Goal: Task Accomplishment & Management: Manage account settings

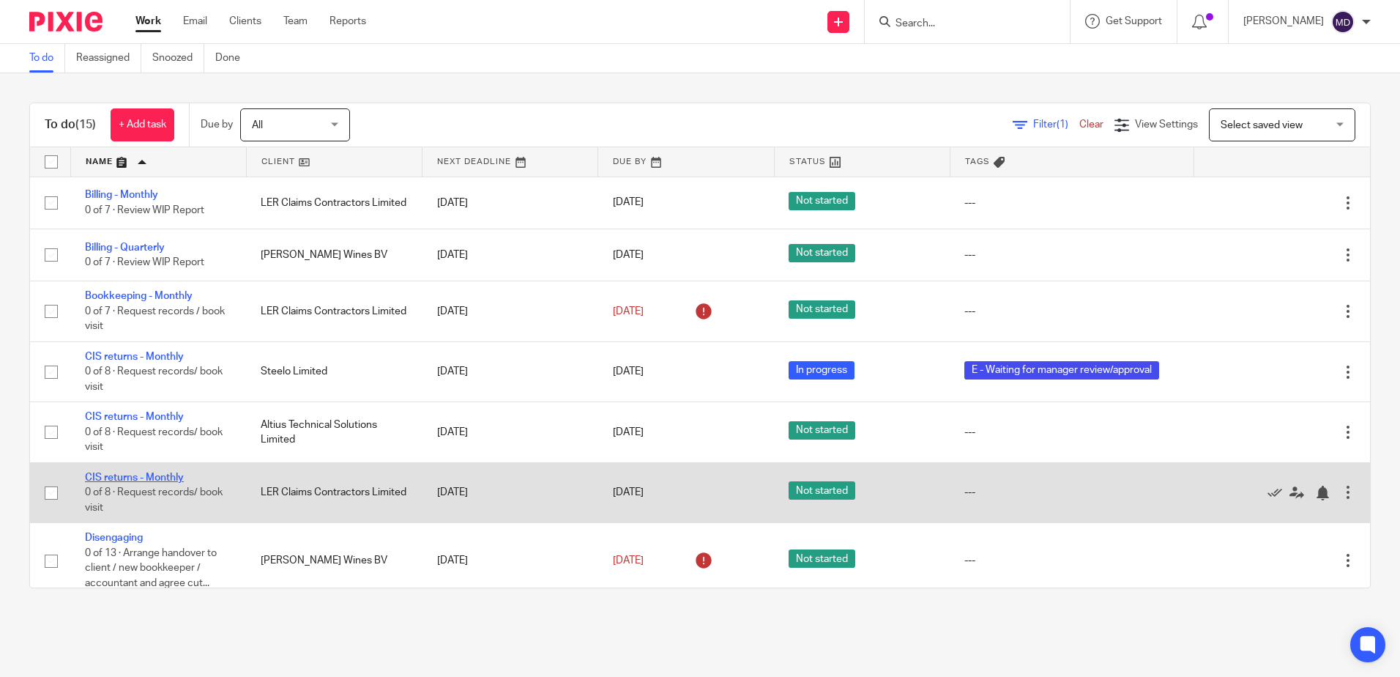
click at [131, 477] on link "CIS returns - Monthly" at bounding box center [134, 477] width 99 height 10
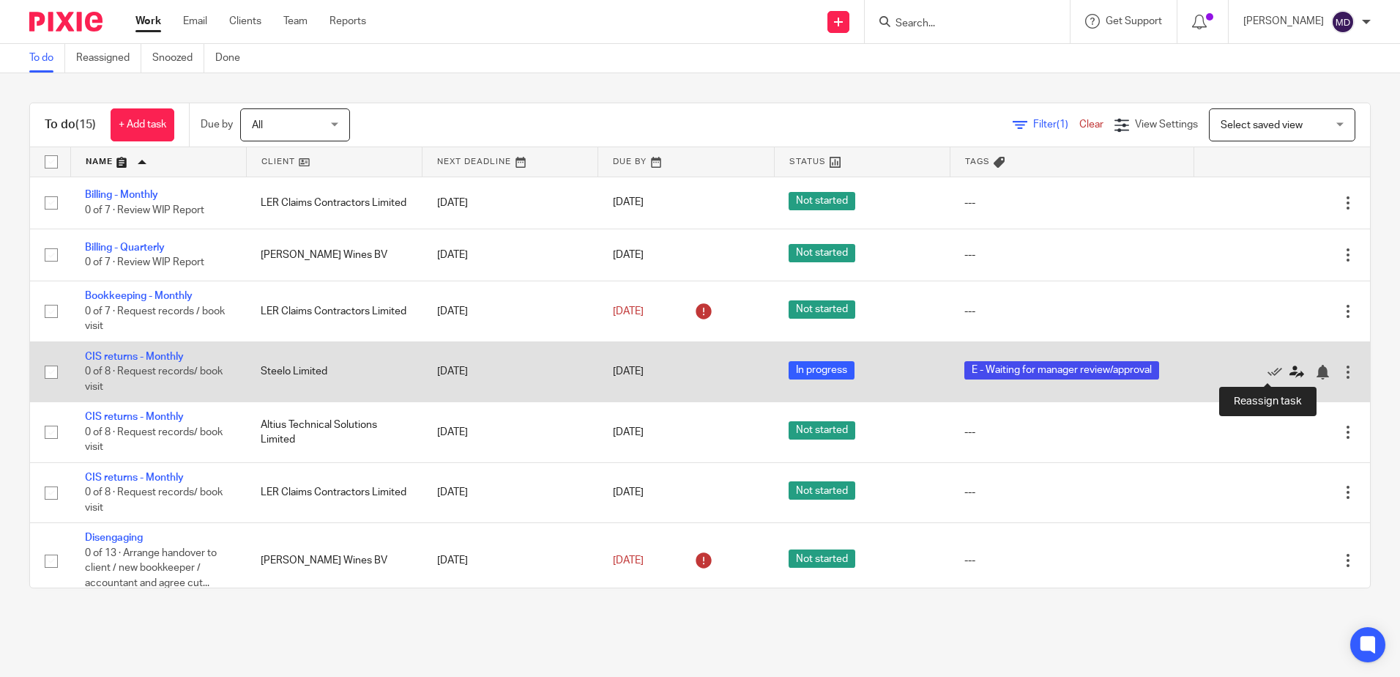
click at [1289, 373] on icon at bounding box center [1296, 372] width 15 height 15
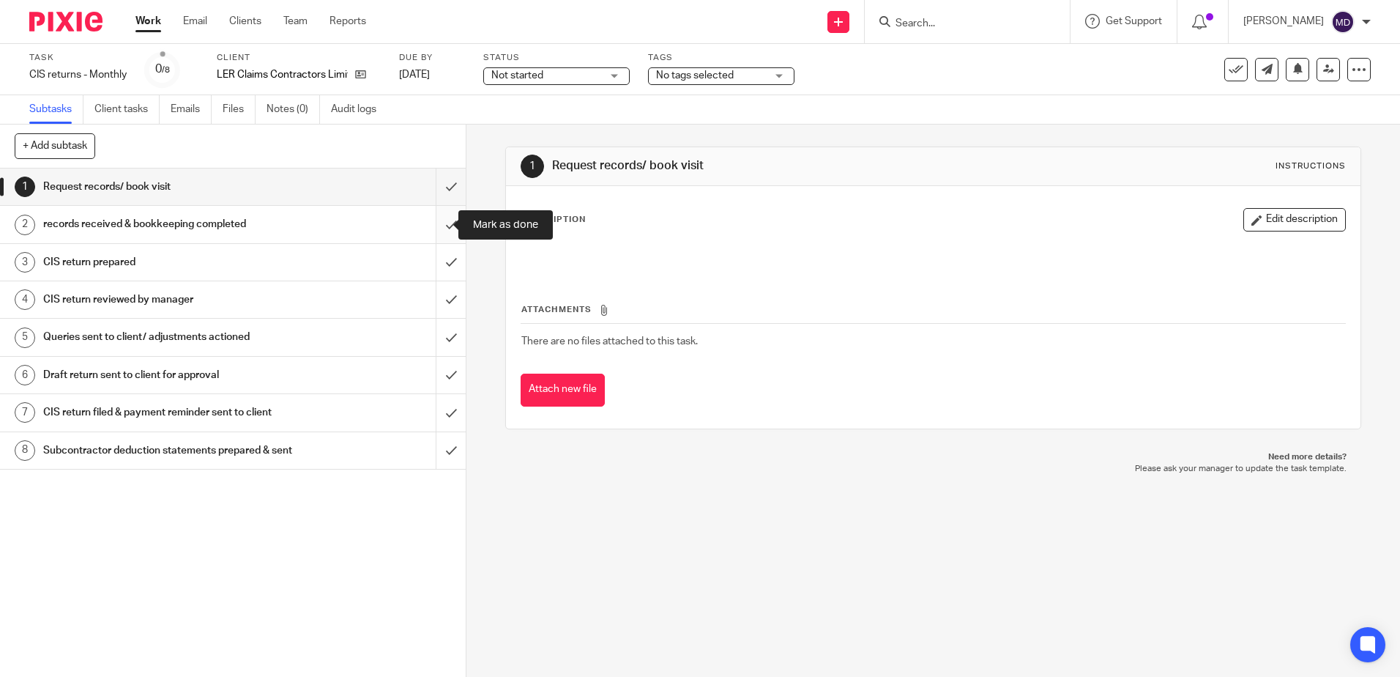
drag, startPoint x: 439, startPoint y: 228, endPoint x: 439, endPoint y: 237, distance: 8.8
click at [439, 228] on input "submit" at bounding box center [233, 224] width 466 height 37
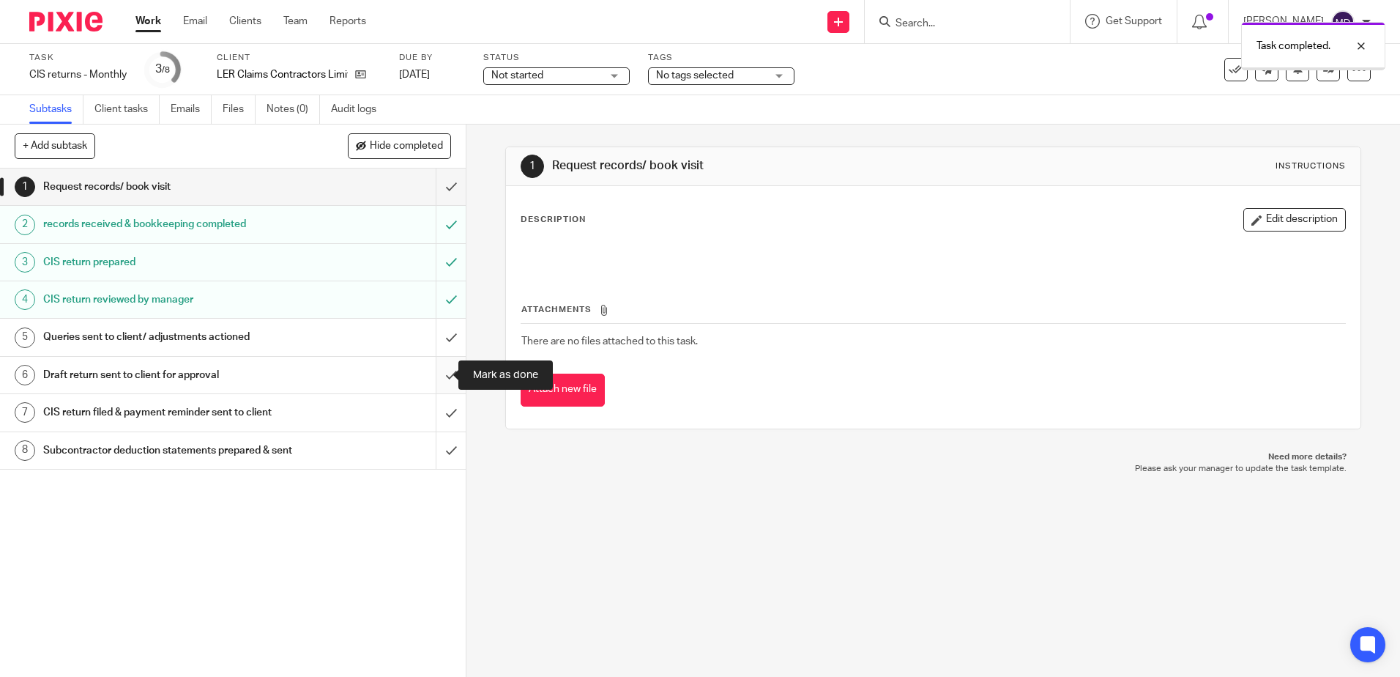
click at [430, 372] on input "submit" at bounding box center [233, 375] width 466 height 37
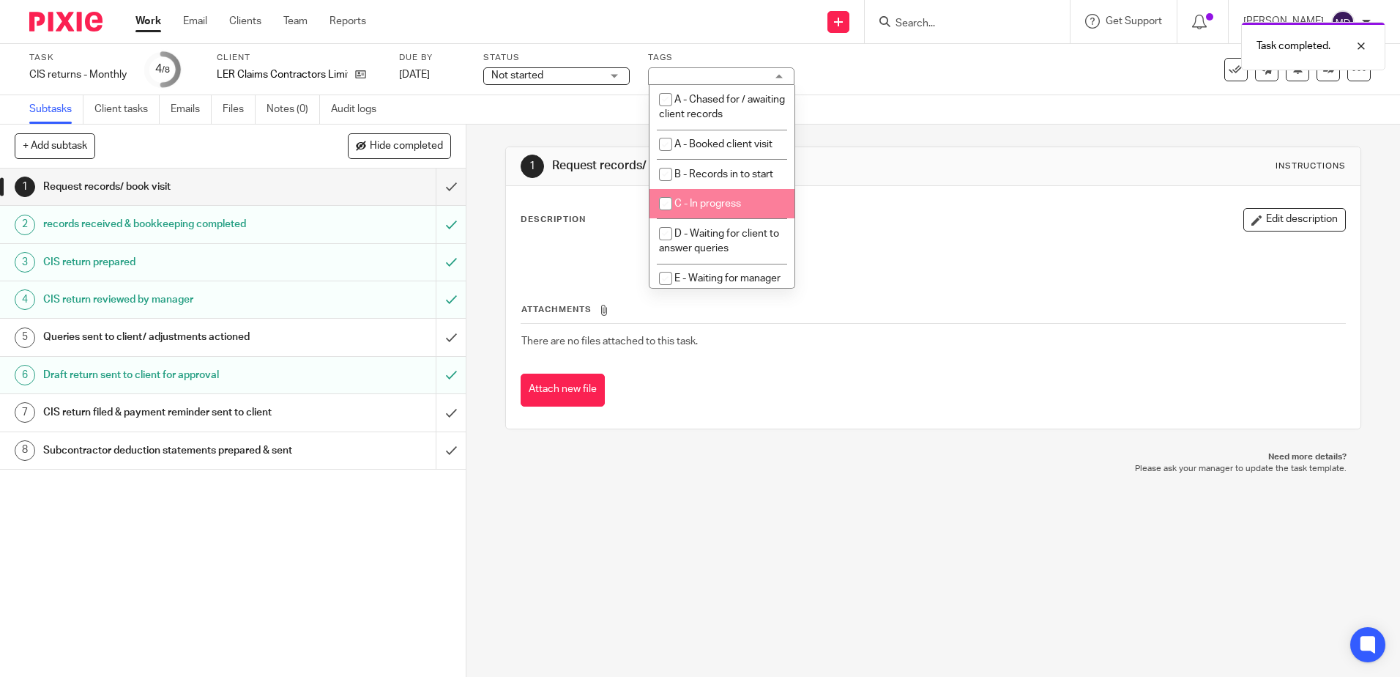
click at [729, 206] on span "C - In progress" at bounding box center [707, 203] width 67 height 10
checkbox input "true"
click at [958, 83] on div "Task CIS returns - Monthly Save CIS returns - Monthly 4 /8 Client LER Claims Co…" at bounding box center [588, 69] width 1118 height 35
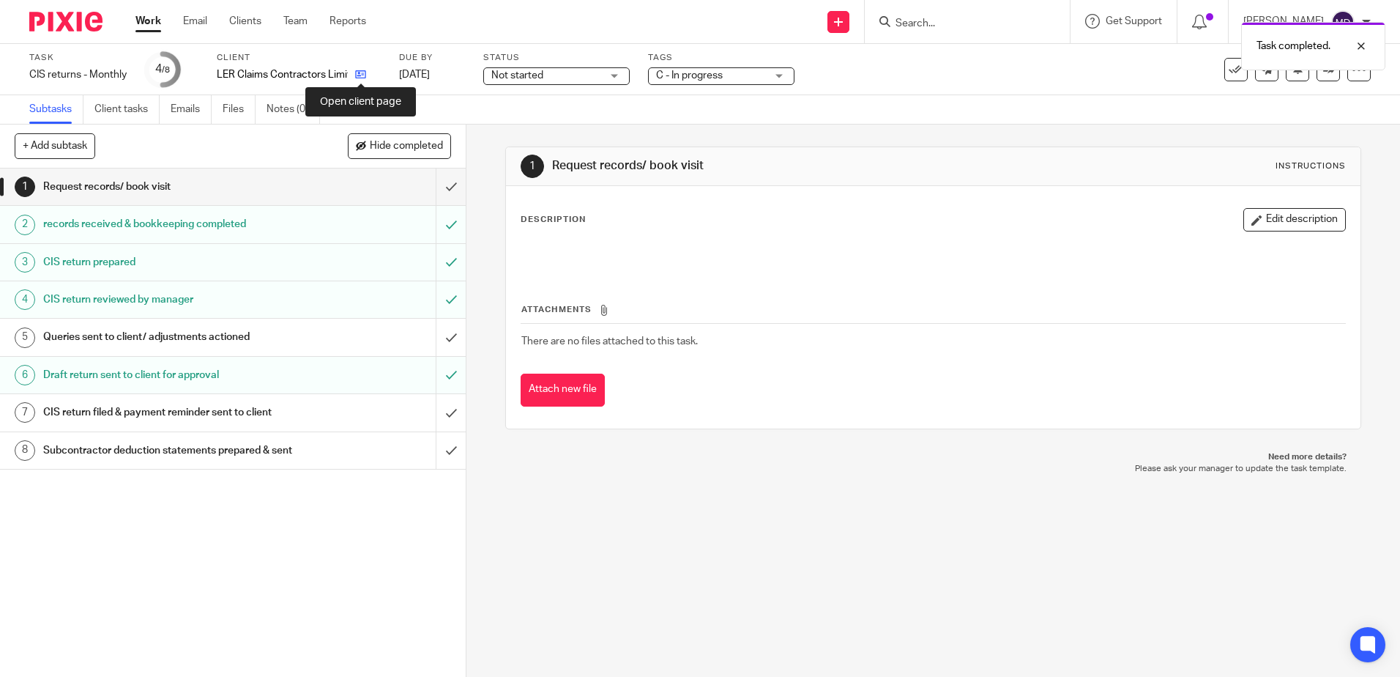
click at [365, 78] on icon at bounding box center [360, 74] width 11 height 11
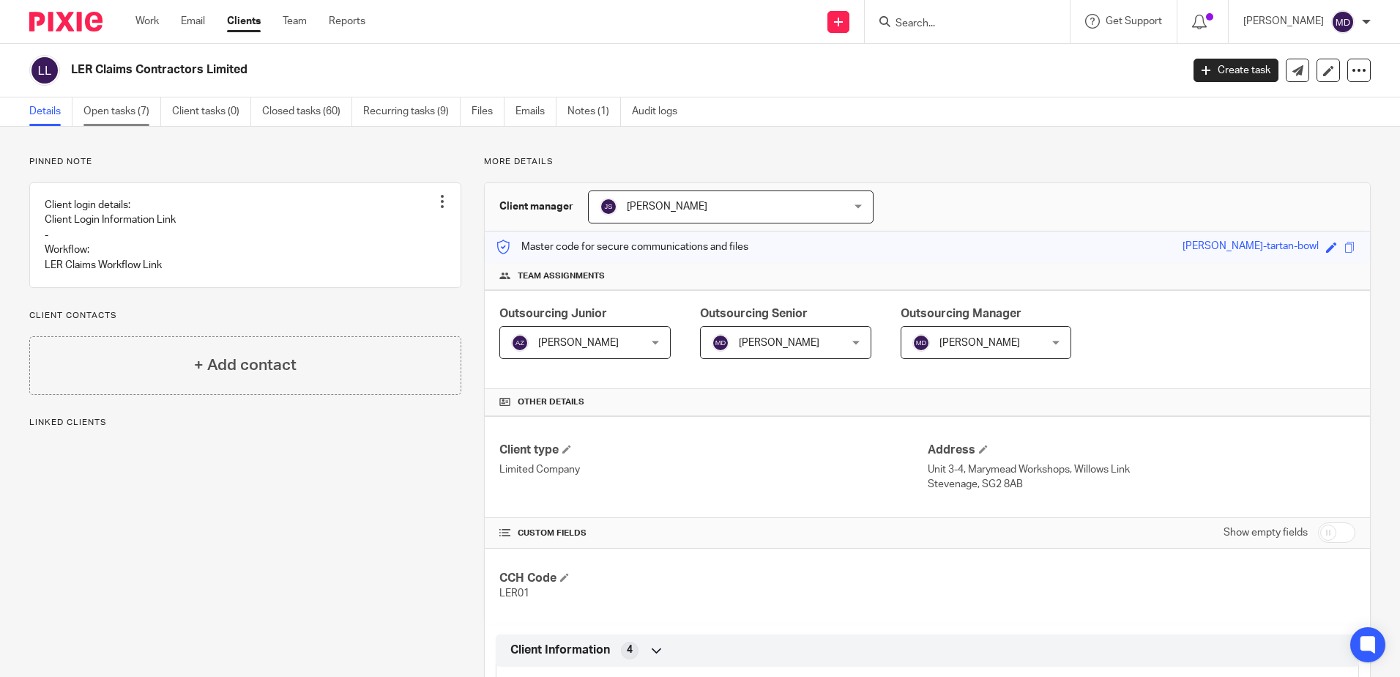
click at [122, 117] on link "Open tasks (7)" at bounding box center [122, 111] width 78 height 29
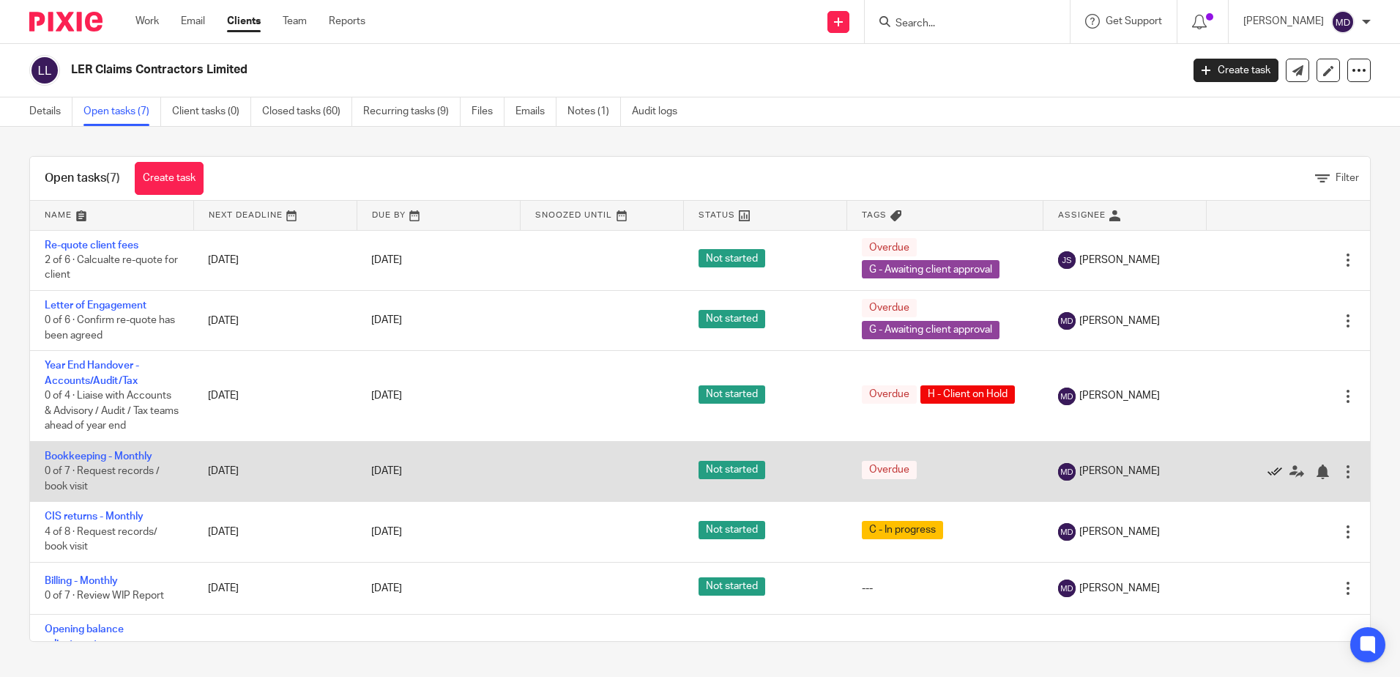
click at [1267, 470] on icon at bounding box center [1274, 471] width 15 height 15
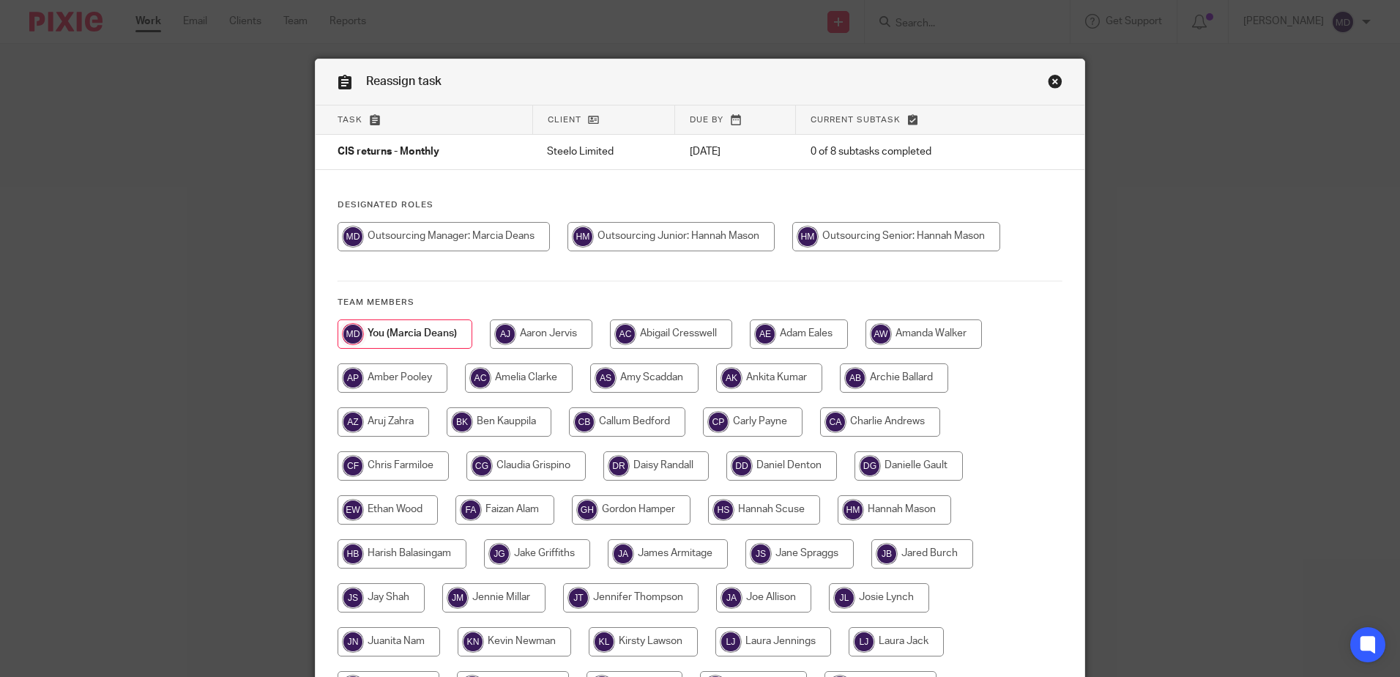
click at [879, 238] on input "radio" at bounding box center [896, 236] width 208 height 29
radio input "true"
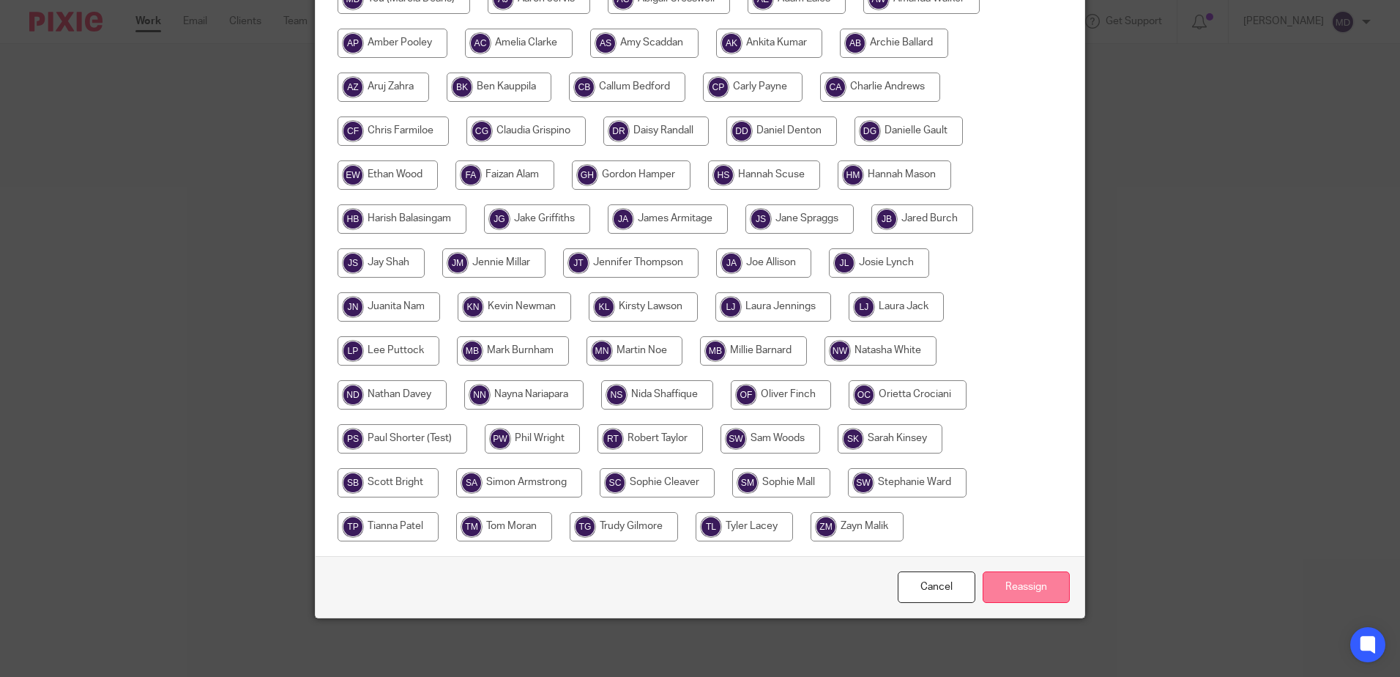
click at [1011, 581] on input "Reassign" at bounding box center [1026, 586] width 87 height 31
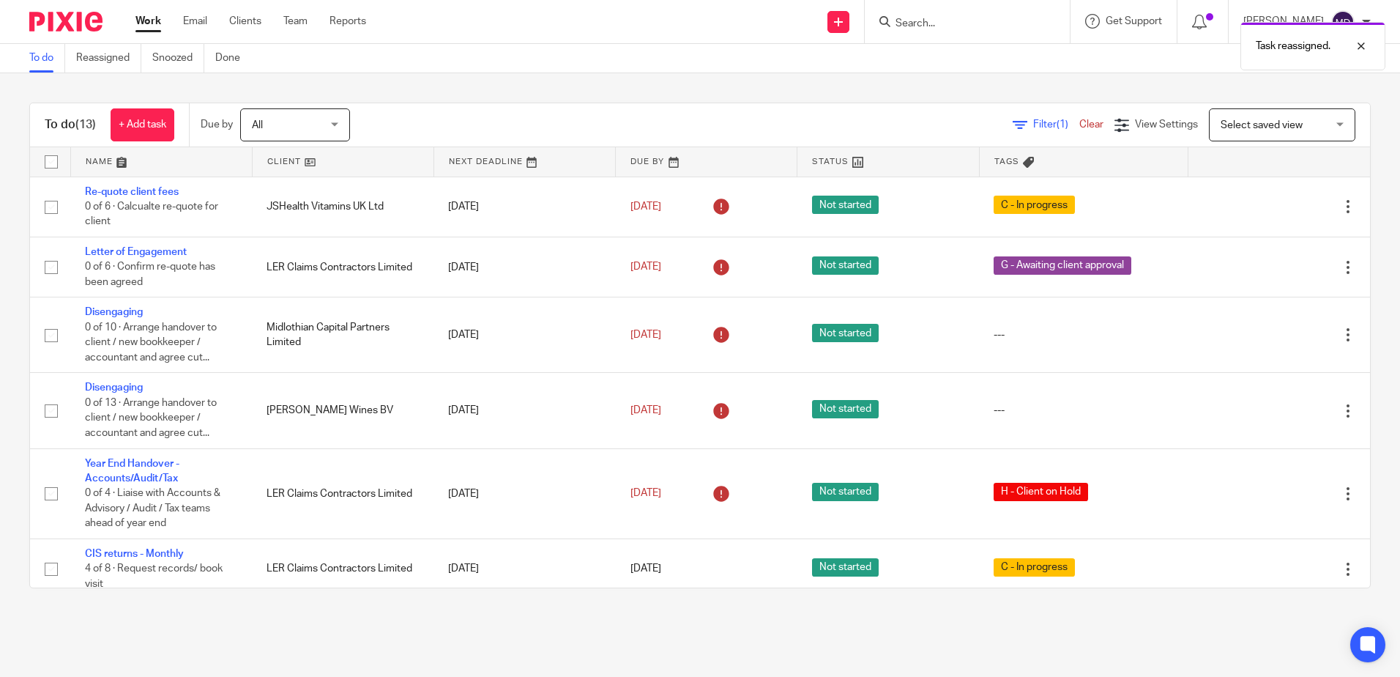
click at [981, 26] on div "Task reassigned." at bounding box center [1042, 43] width 685 height 56
click at [917, 26] on div "Task reassigned." at bounding box center [1042, 43] width 685 height 56
click at [950, 16] on div "Task reassigned." at bounding box center [1042, 43] width 685 height 56
click at [1358, 48] on div at bounding box center [1350, 46] width 40 height 18
click at [974, 21] on input "Search" at bounding box center [960, 24] width 132 height 13
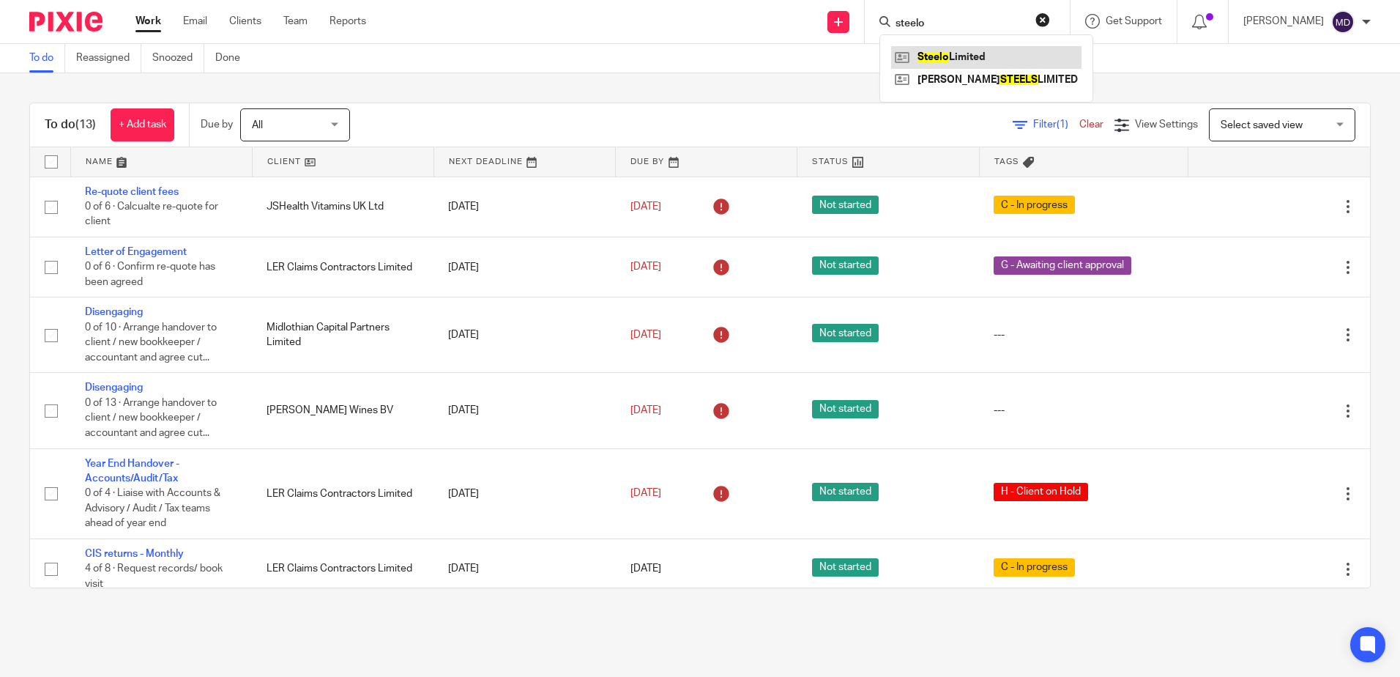
type input "steelo"
click at [949, 57] on link at bounding box center [986, 57] width 190 height 22
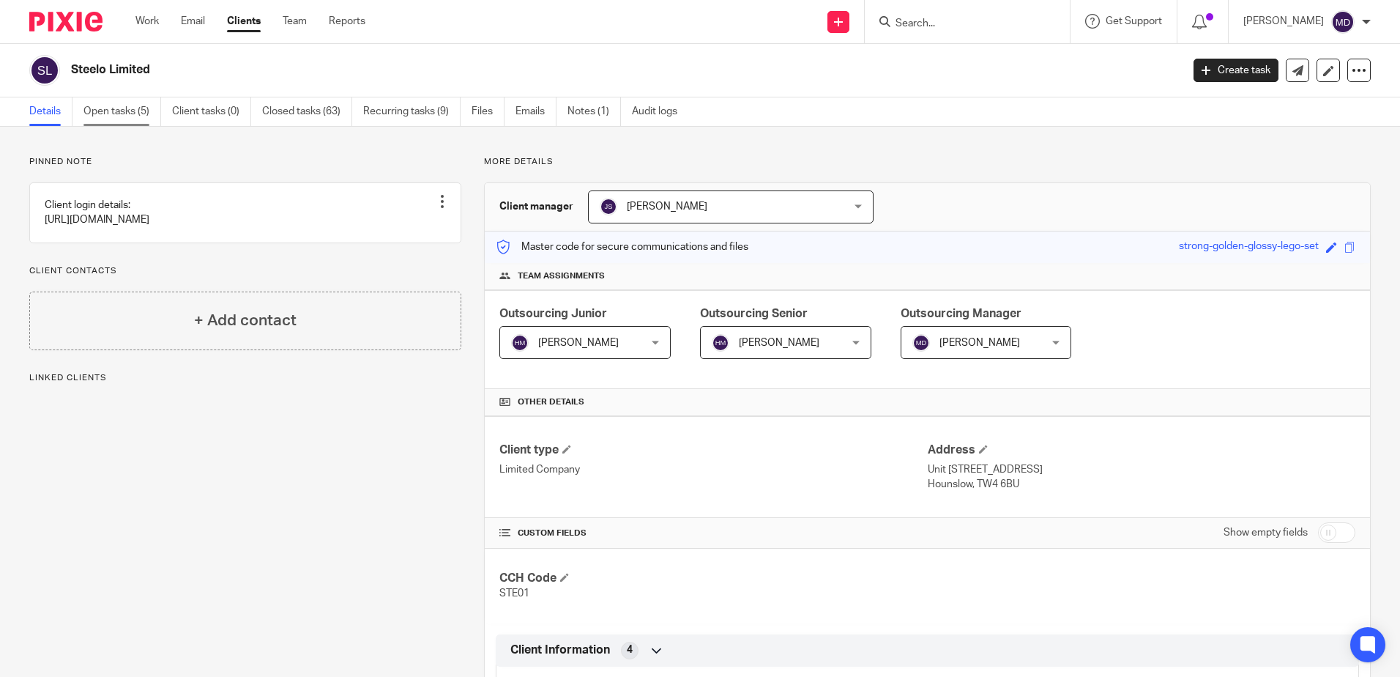
click at [117, 115] on link "Open tasks (5)" at bounding box center [122, 111] width 78 height 29
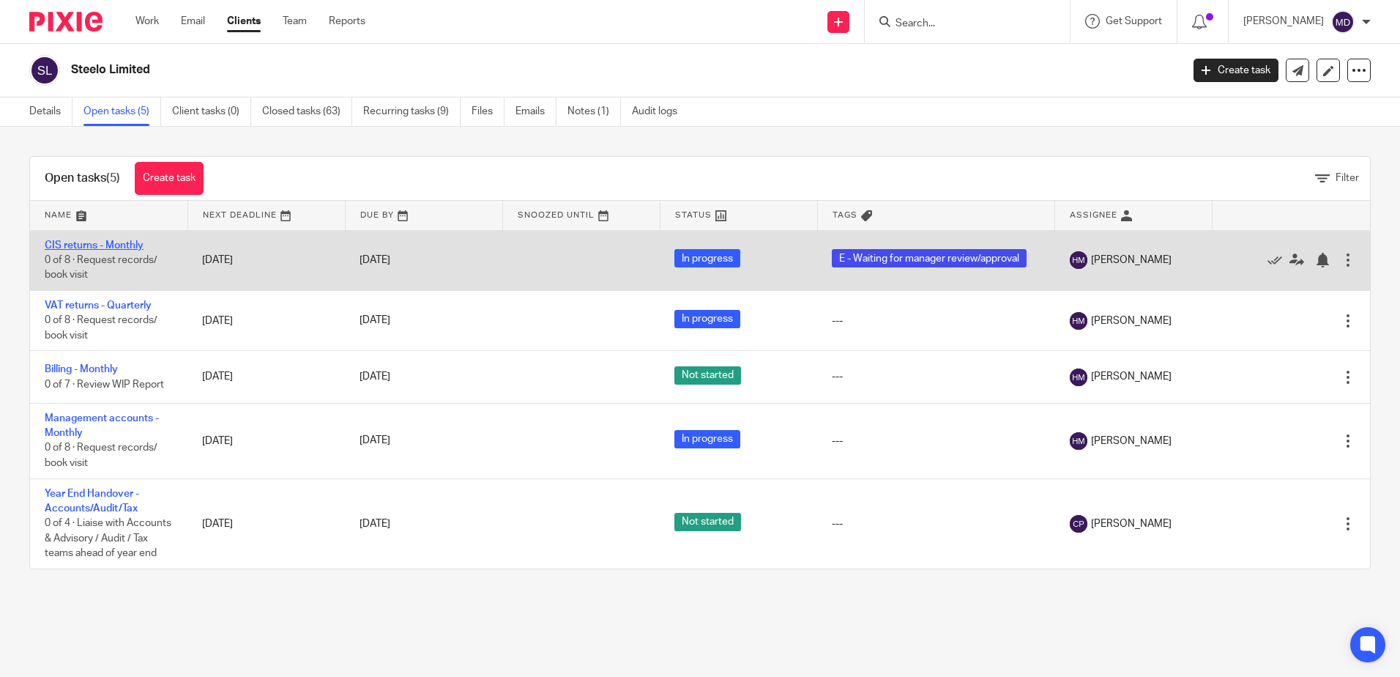
click at [65, 241] on link "CIS returns - Monthly" at bounding box center [94, 245] width 99 height 10
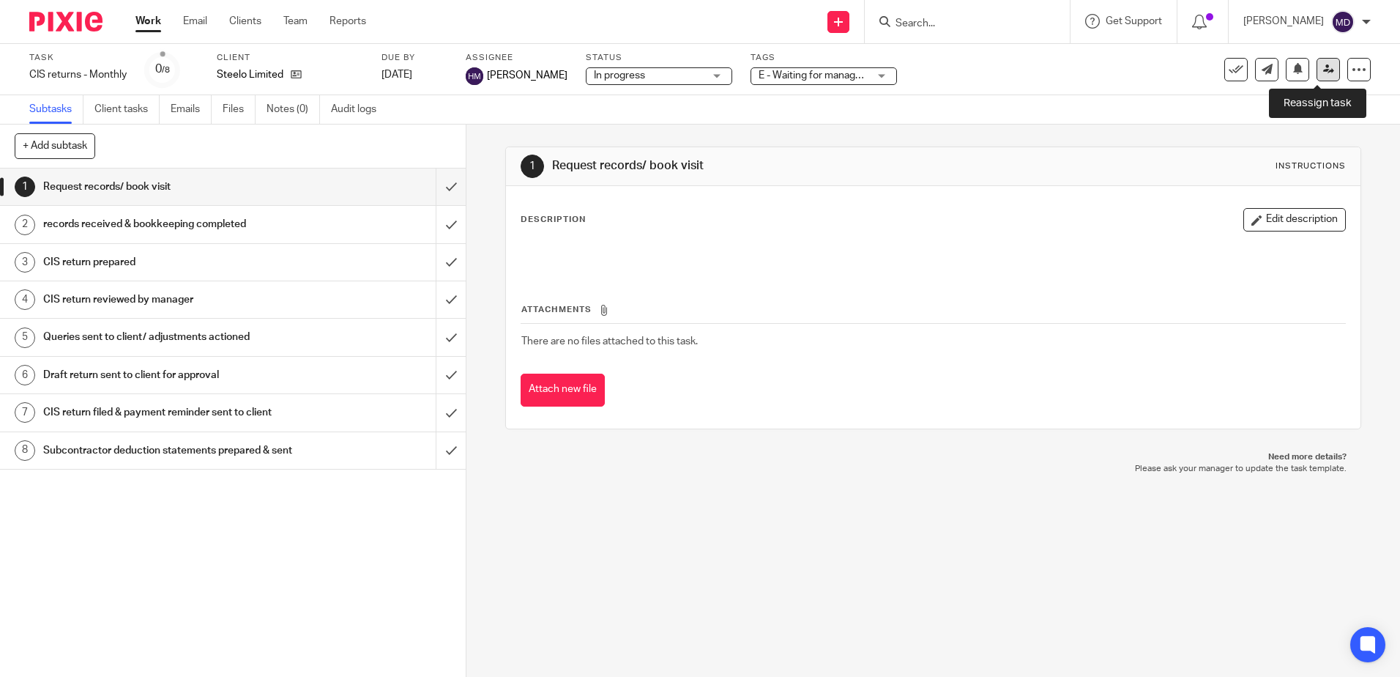
click at [1317, 75] on link at bounding box center [1328, 69] width 23 height 23
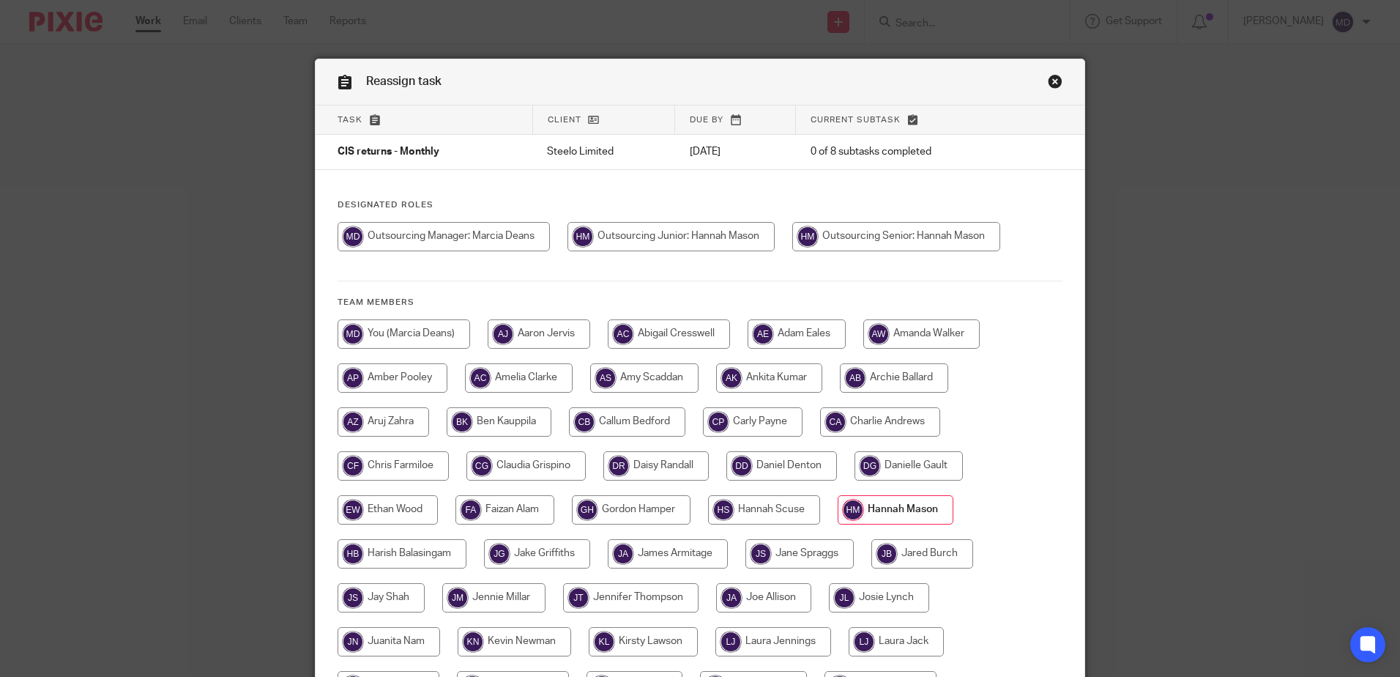
scroll to position [73, 0]
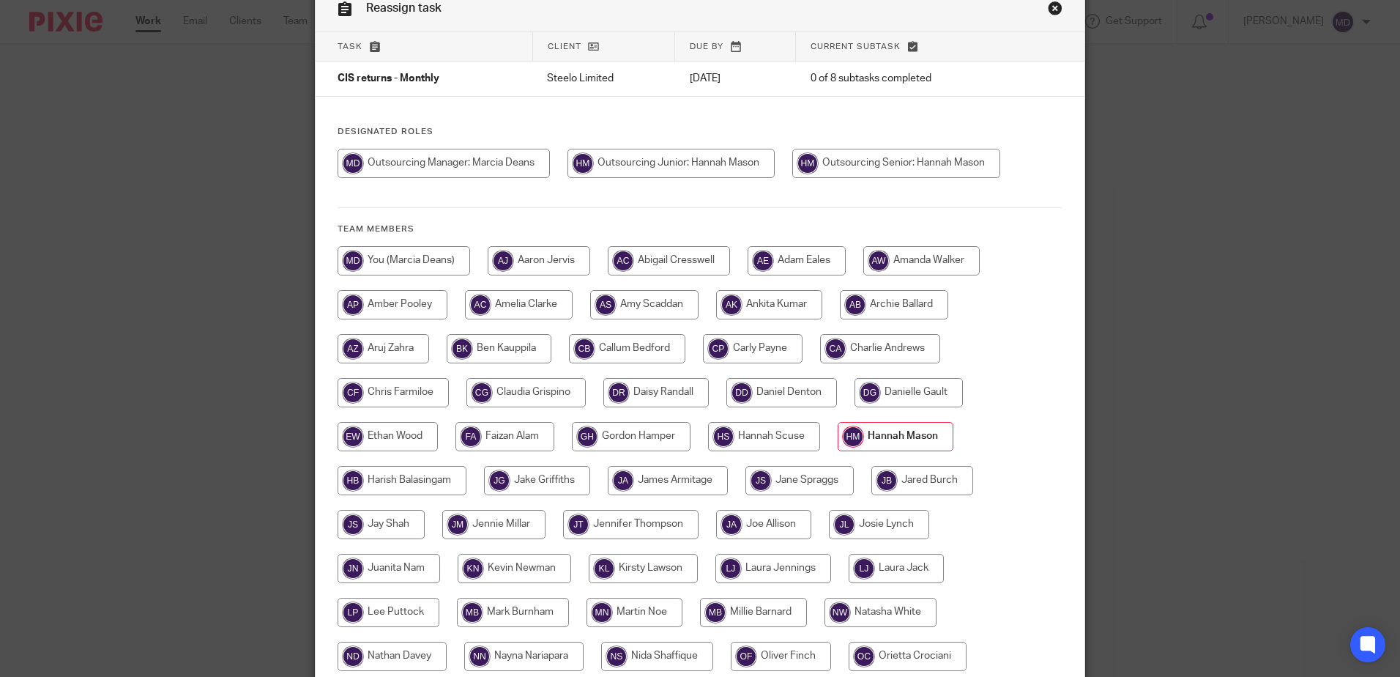
click at [732, 354] on input "radio" at bounding box center [753, 348] width 100 height 29
radio input "true"
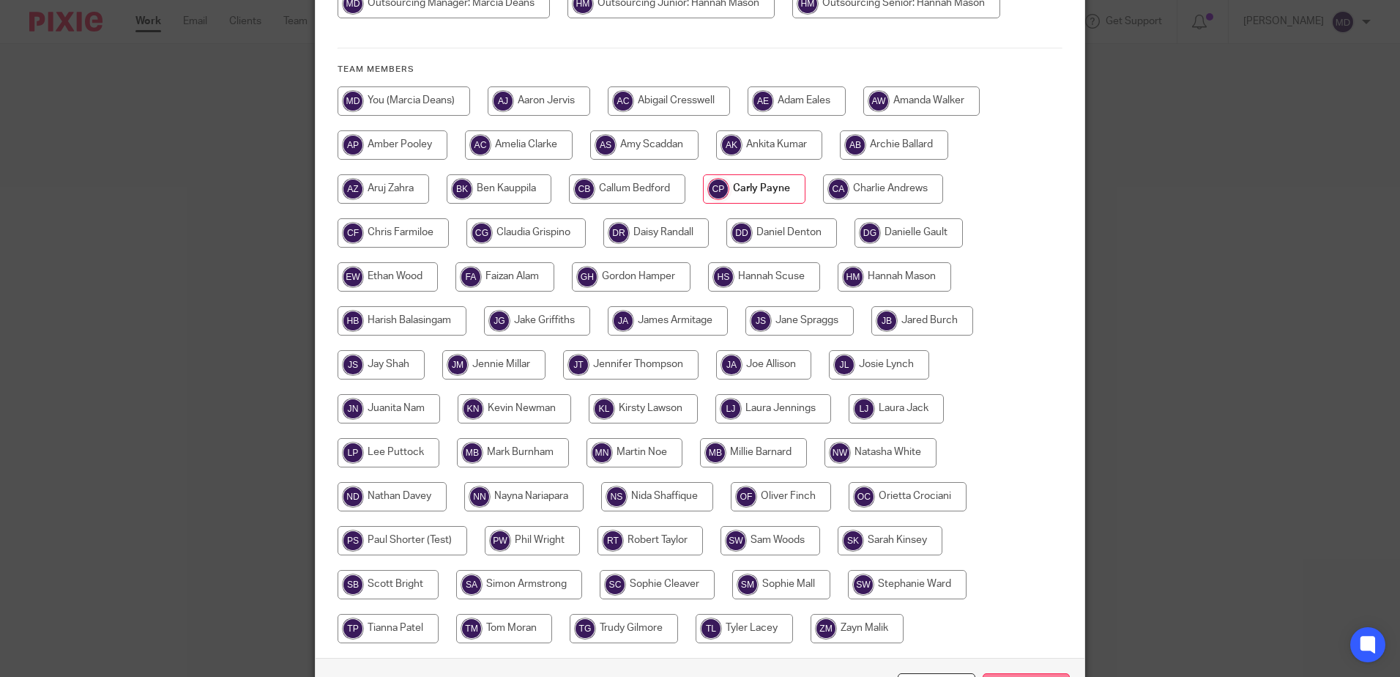
scroll to position [335, 0]
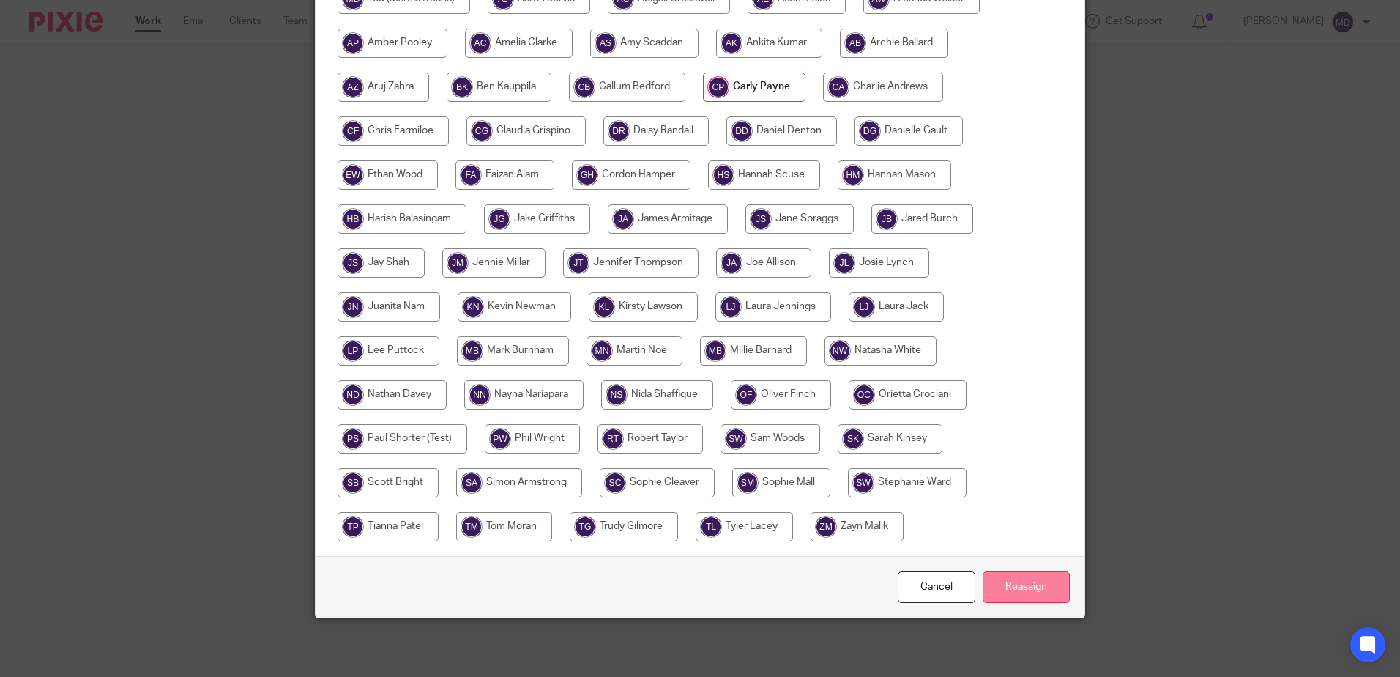
click at [1004, 584] on input "Reassign" at bounding box center [1026, 586] width 87 height 31
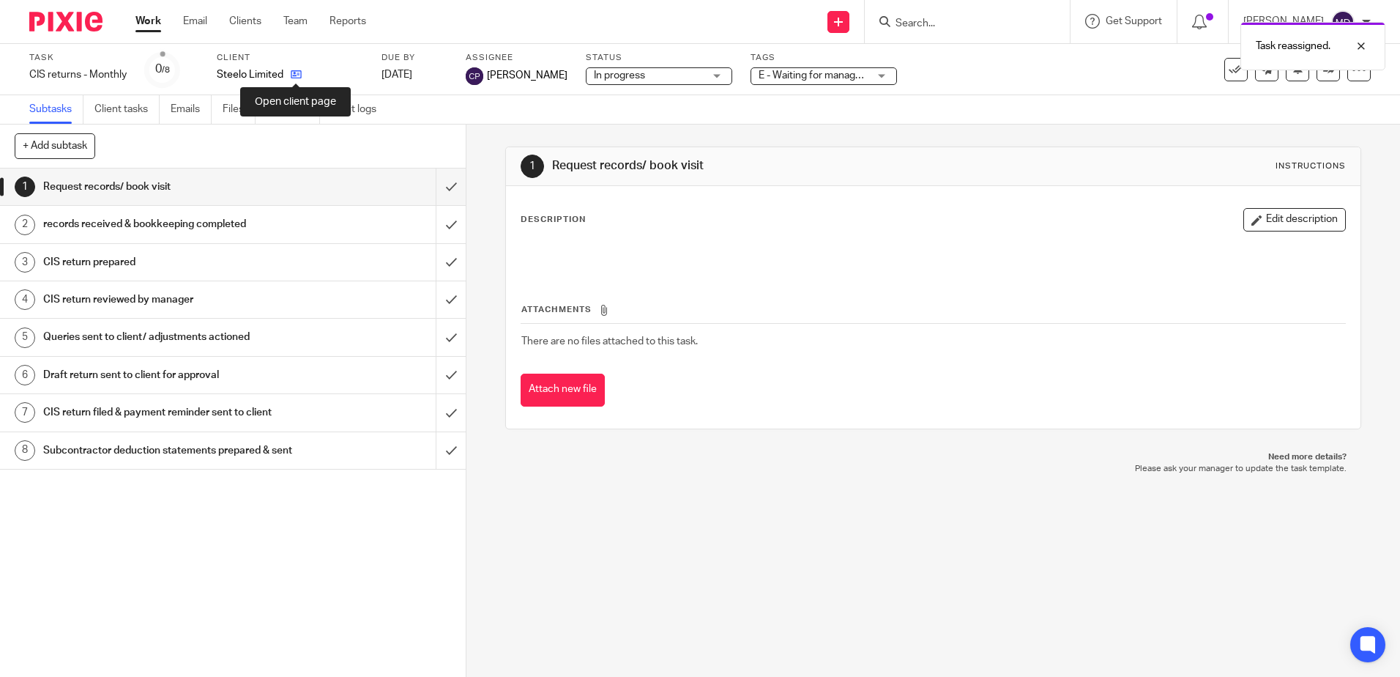
click at [297, 78] on icon at bounding box center [296, 74] width 11 height 11
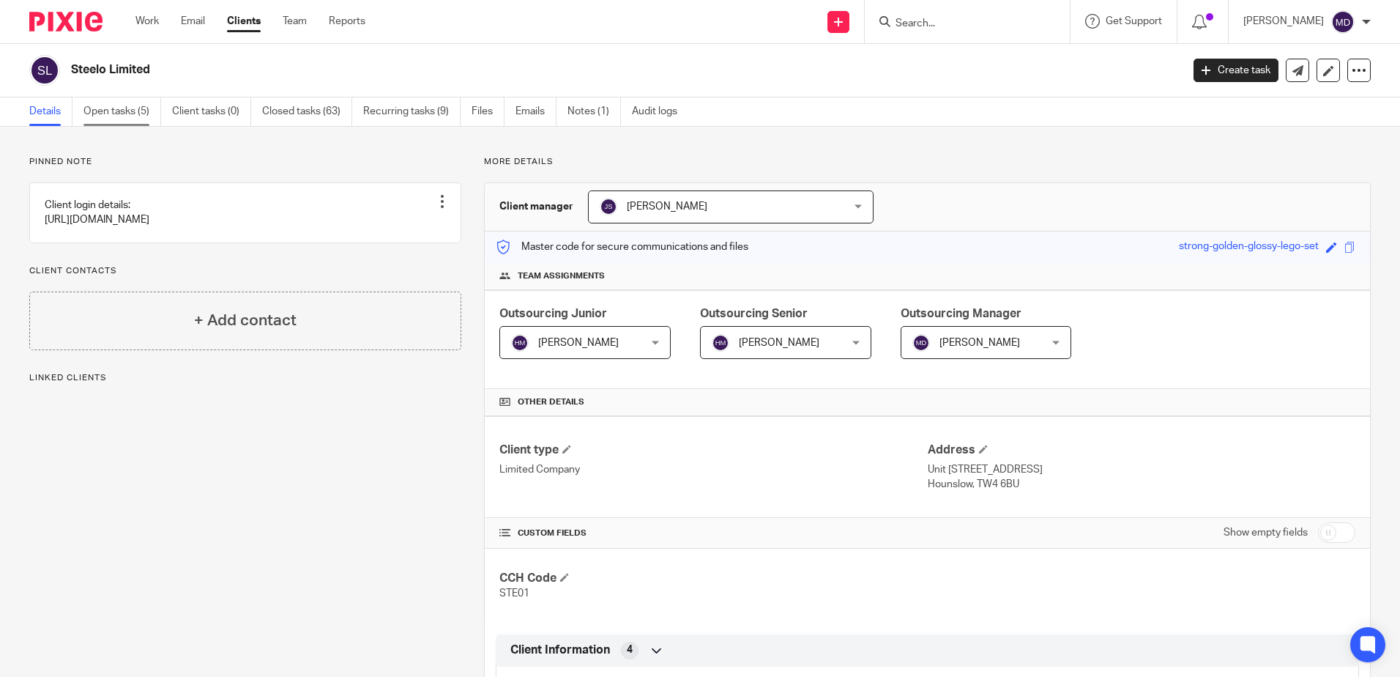
click at [129, 120] on link "Open tasks (5)" at bounding box center [122, 111] width 78 height 29
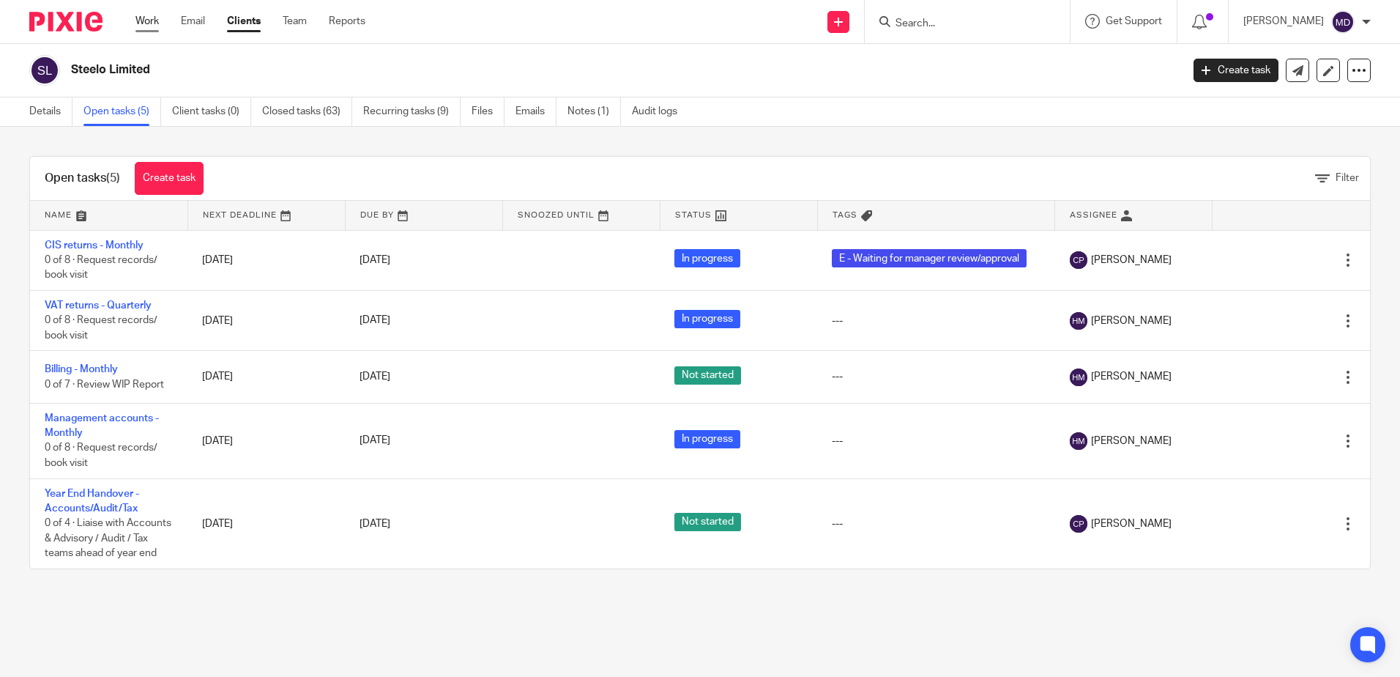
click at [141, 24] on link "Work" at bounding box center [146, 21] width 23 height 15
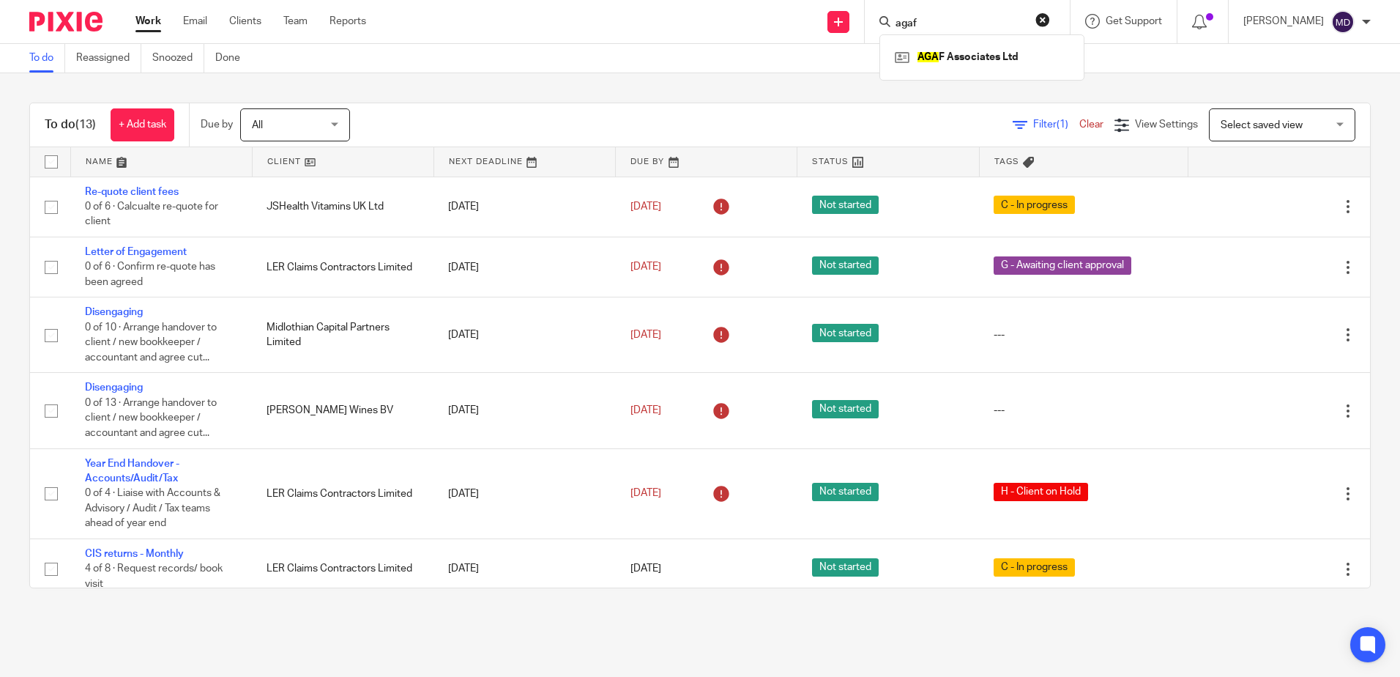
type input "agaf"
click button "submit" at bounding box center [0, 0] width 0 height 0
click at [947, 56] on link at bounding box center [982, 57] width 182 height 22
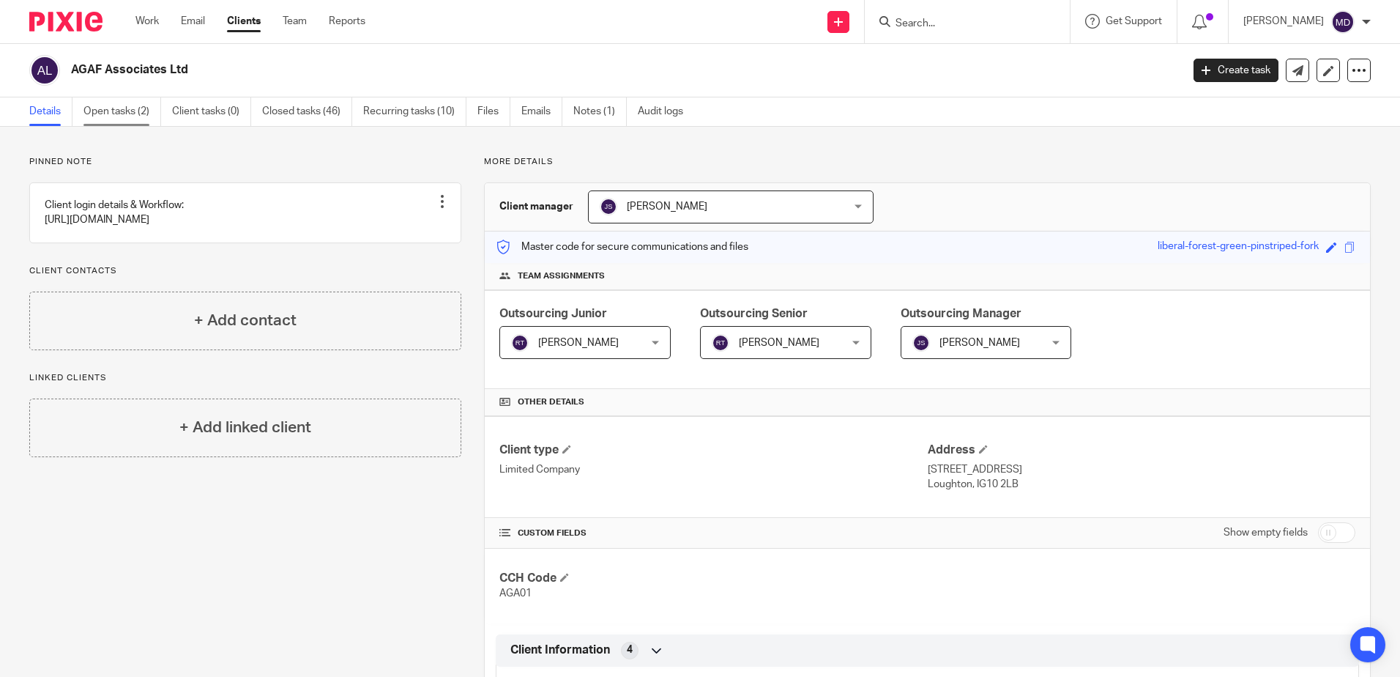
click at [135, 111] on link "Open tasks (2)" at bounding box center [122, 111] width 78 height 29
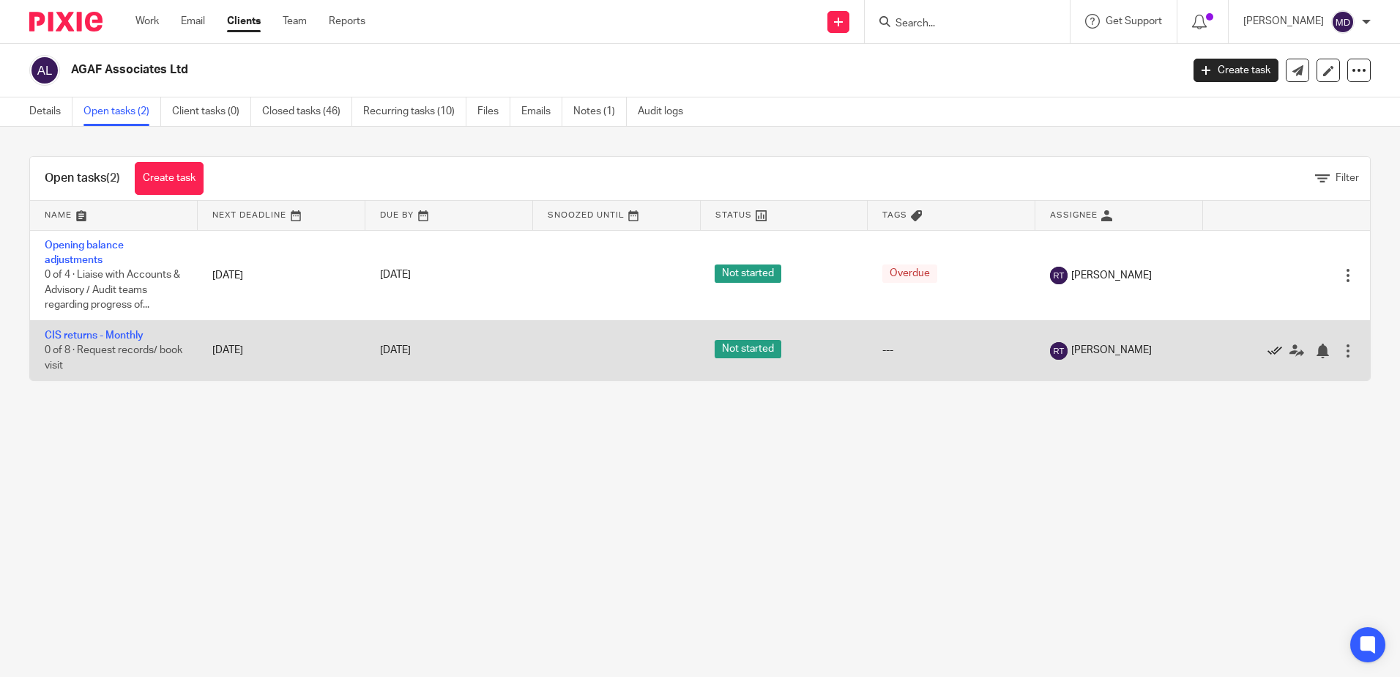
click at [1267, 348] on icon at bounding box center [1274, 350] width 15 height 15
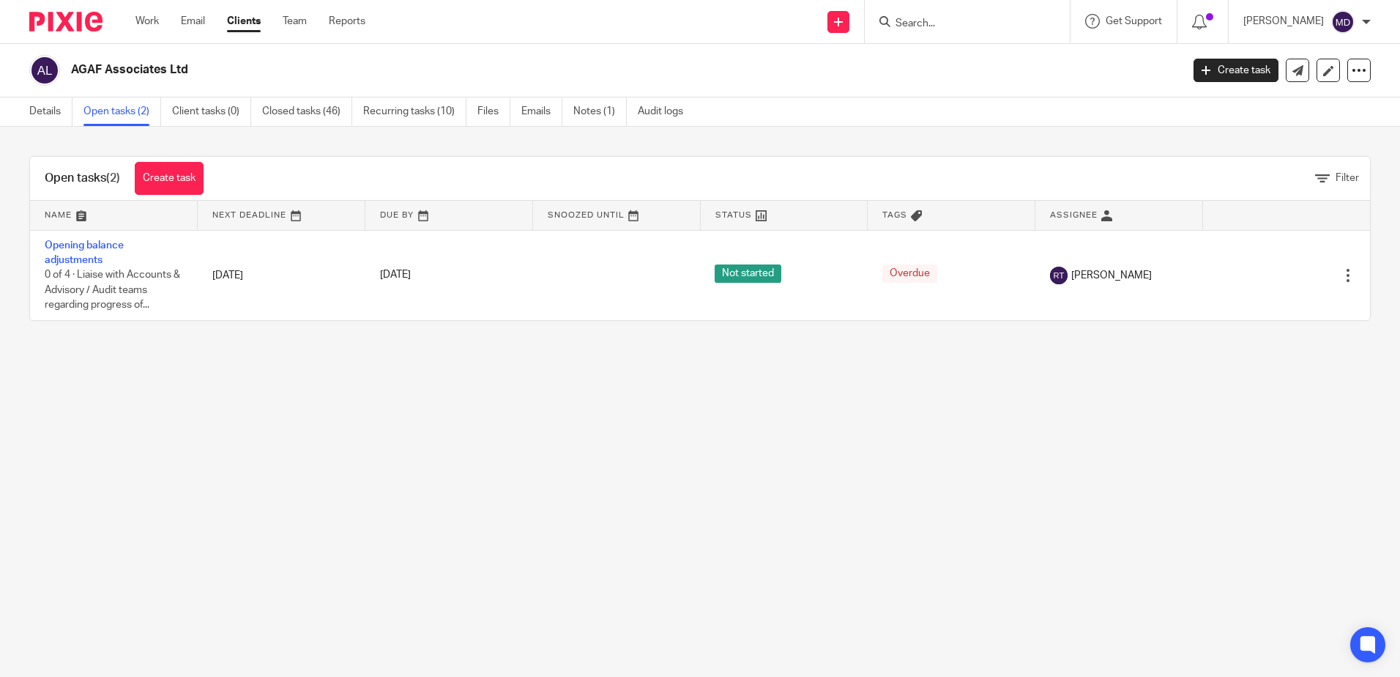
click at [155, 24] on link "Work" at bounding box center [146, 21] width 23 height 15
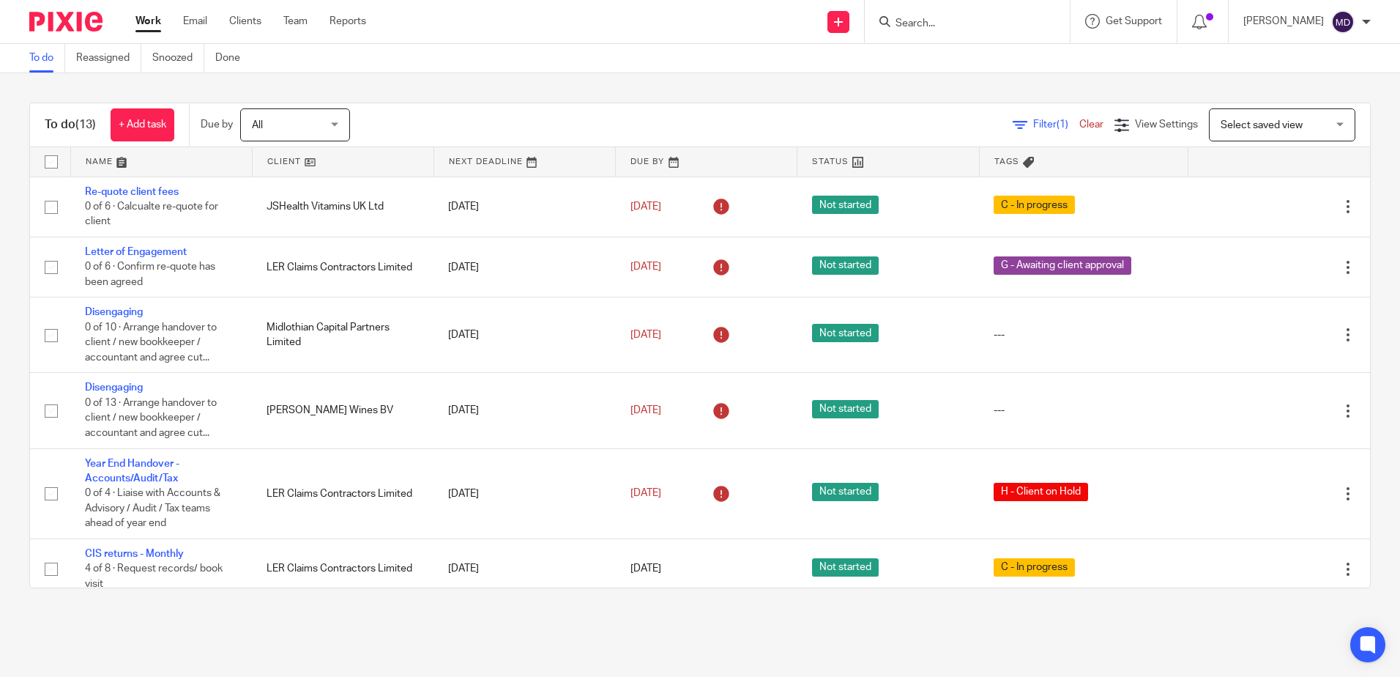
click at [986, 22] on input "Search" at bounding box center [960, 24] width 132 height 13
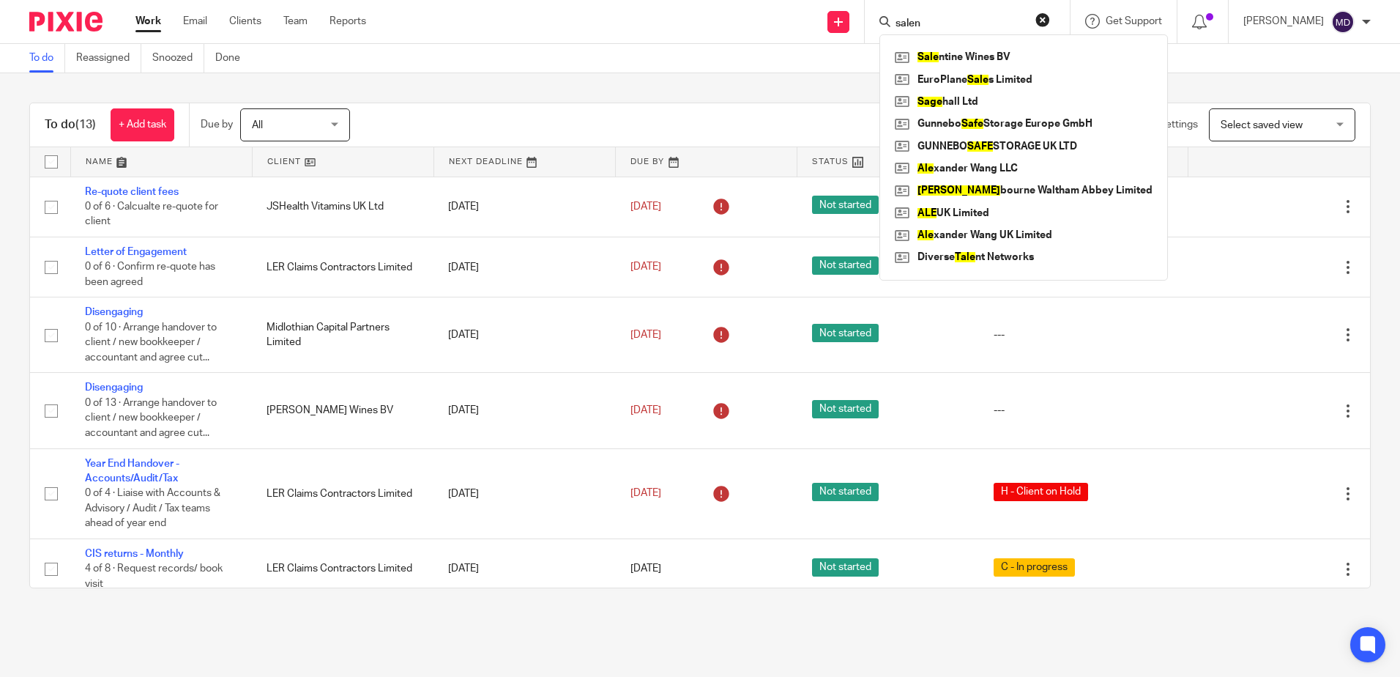
type input "salen"
click button "submit" at bounding box center [0, 0] width 0 height 0
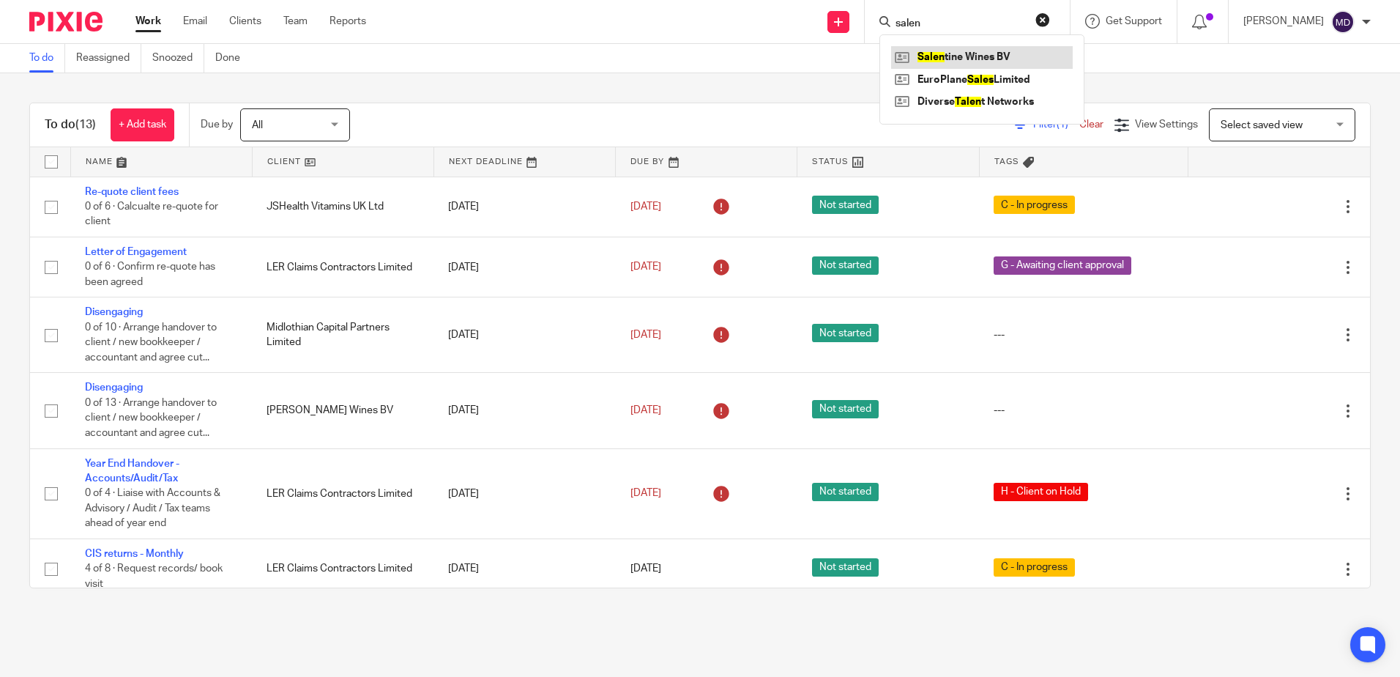
click at [999, 62] on link at bounding box center [982, 57] width 182 height 22
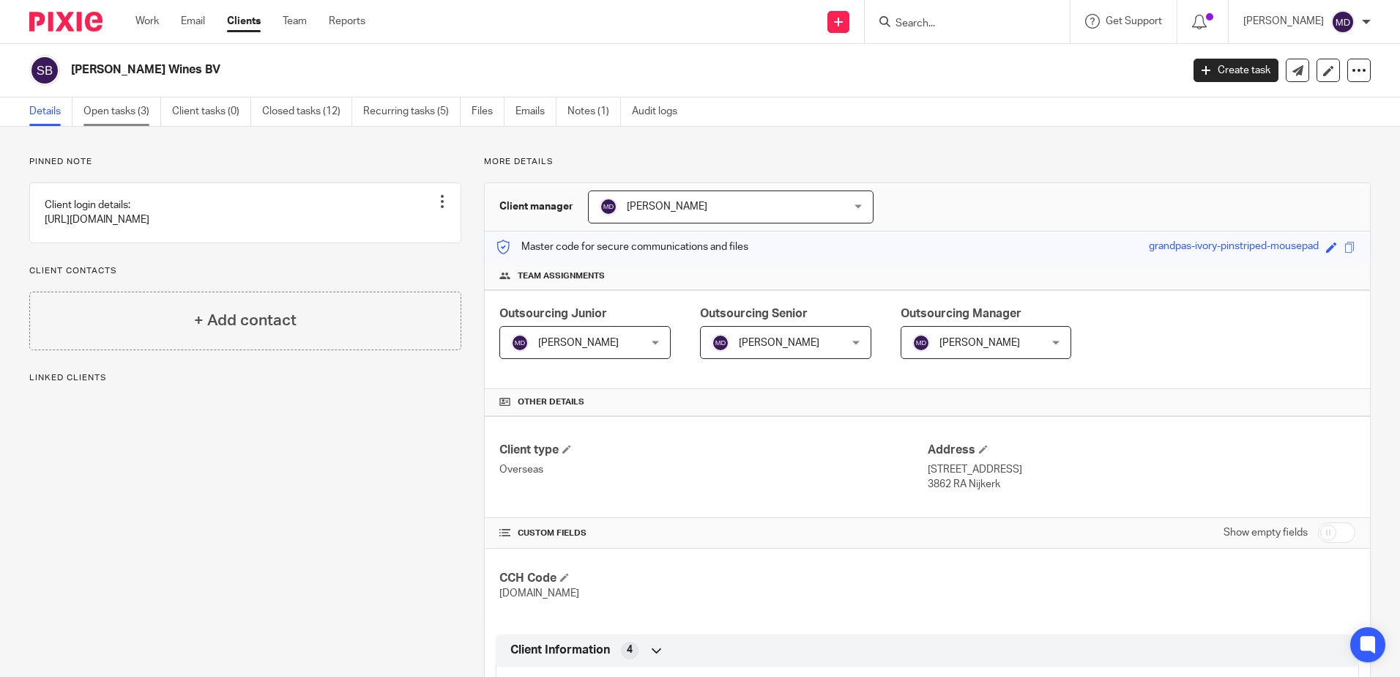
click at [146, 117] on link "Open tasks (3)" at bounding box center [122, 111] width 78 height 29
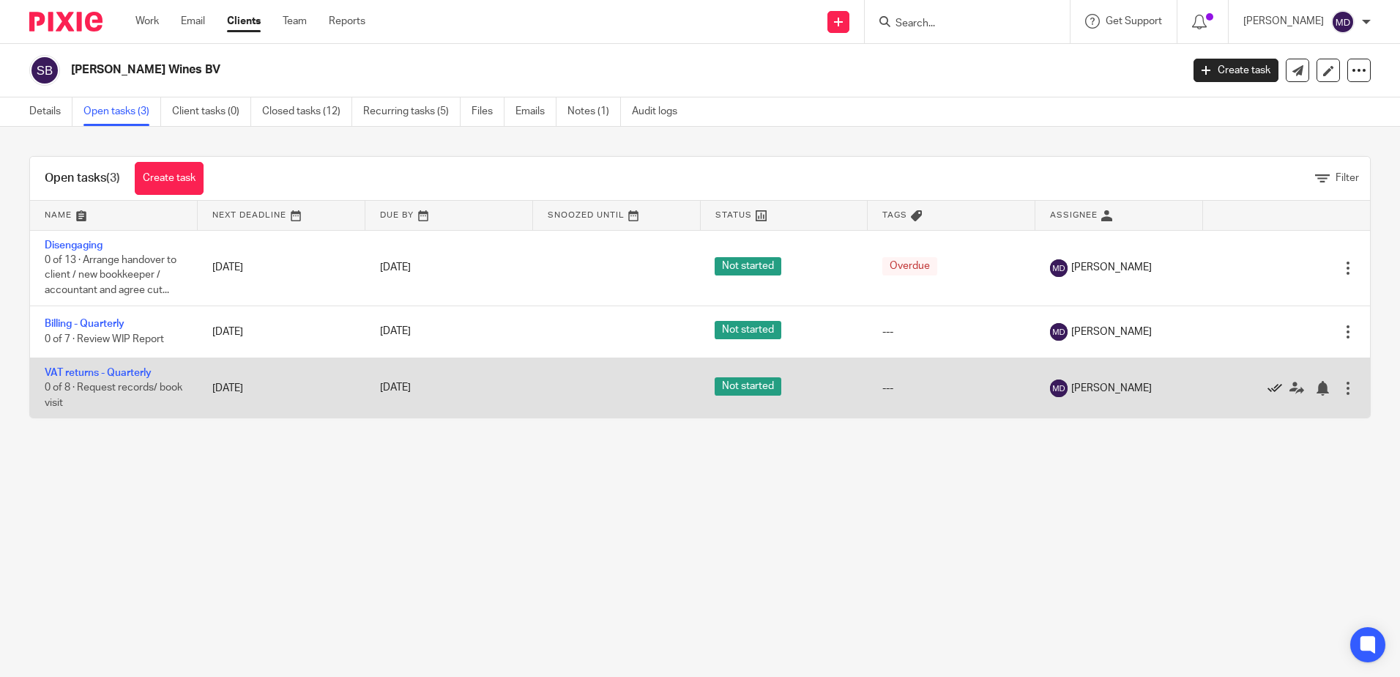
click at [1267, 386] on icon at bounding box center [1274, 388] width 15 height 15
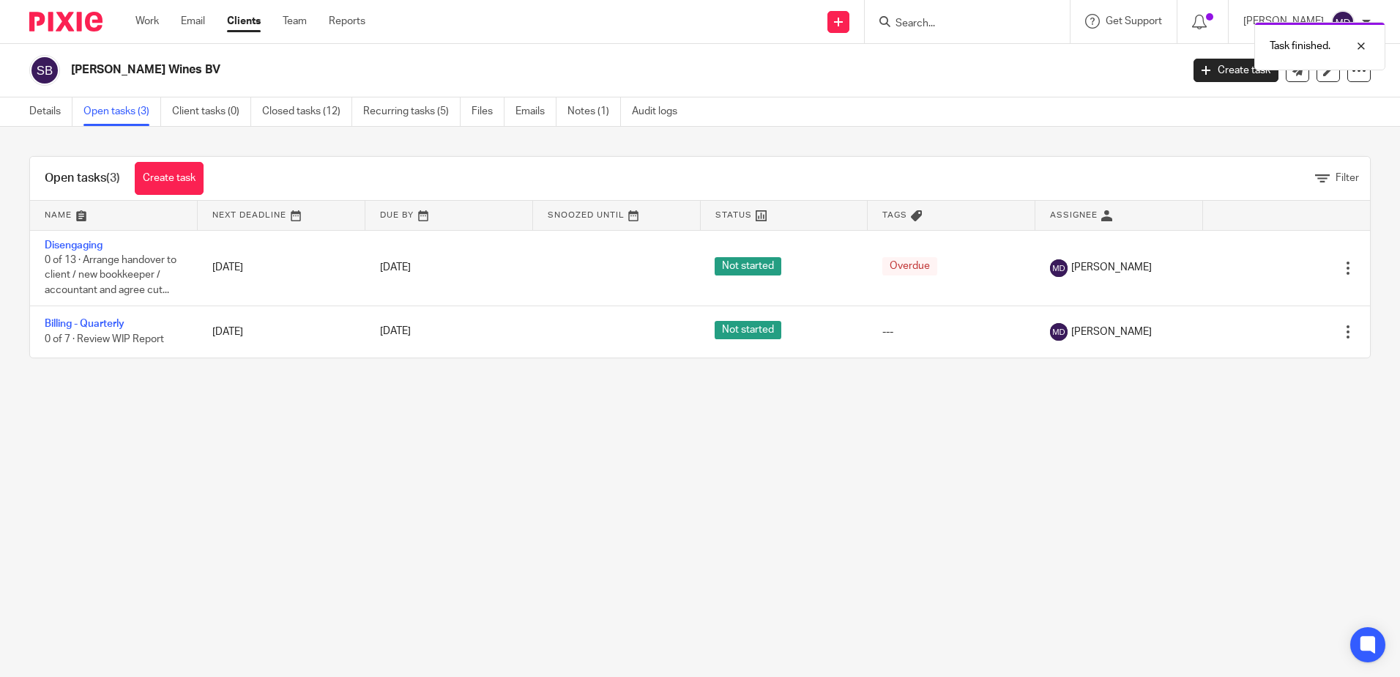
click at [735, 565] on main "[PERSON_NAME] Wines BV Create task Update from Companies House Export data Merg…" at bounding box center [700, 338] width 1400 height 677
